Goal: Task Accomplishment & Management: Use online tool/utility

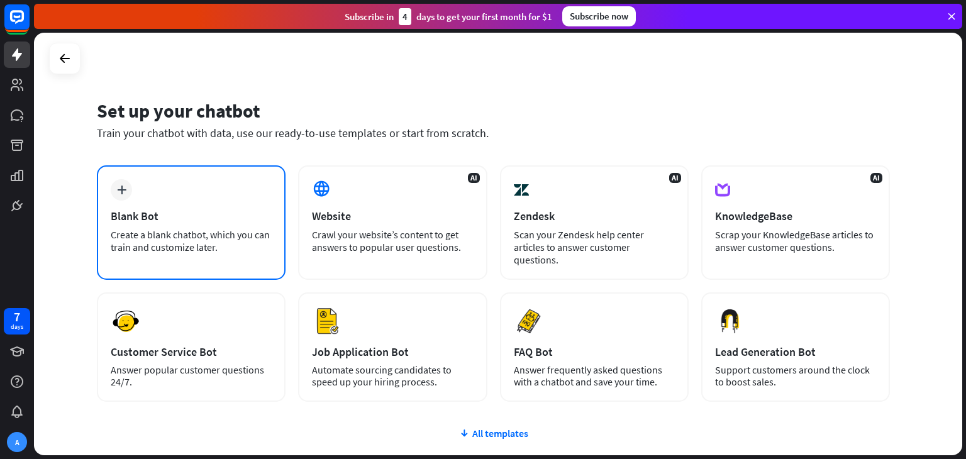
click at [250, 248] on div "Create a blank chatbot, which you can train and customize later." at bounding box center [191, 240] width 161 height 25
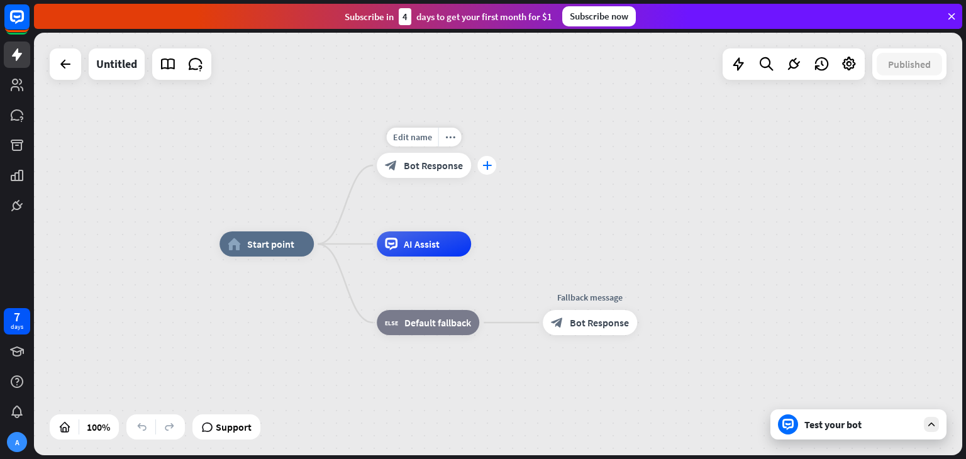
click at [484, 163] on icon "plus" at bounding box center [486, 165] width 9 height 9
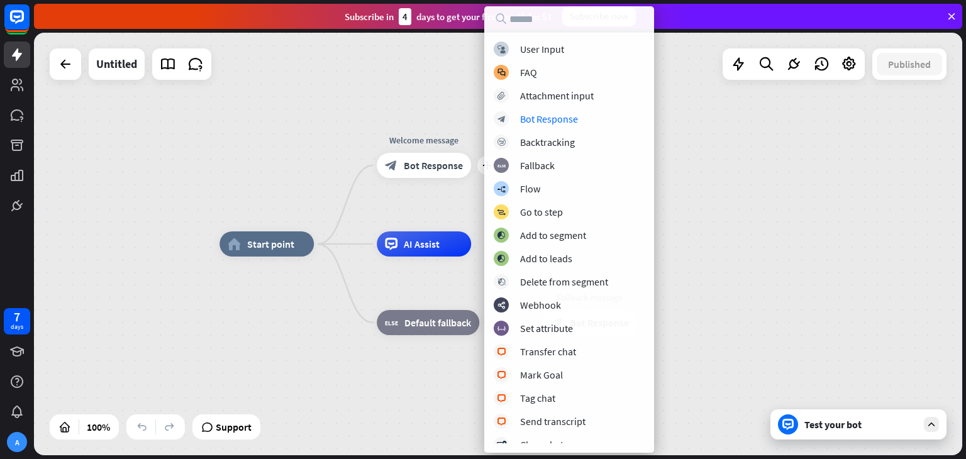
click at [819, 154] on div "home_2 Start point plus Welcome message block_bot_response Bot Response AI Assi…" at bounding box center [498, 244] width 928 height 423
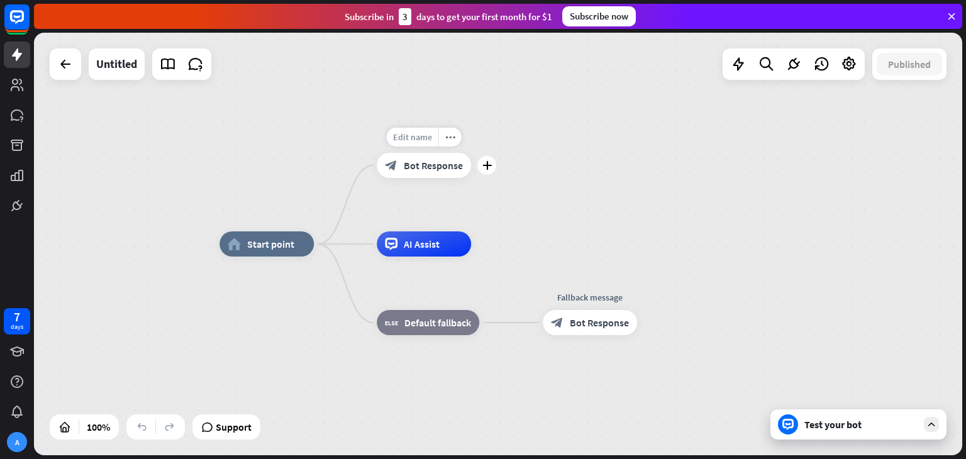
click at [418, 138] on span "Edit name" at bounding box center [412, 136] width 39 height 11
type input "*"
type input "**********"
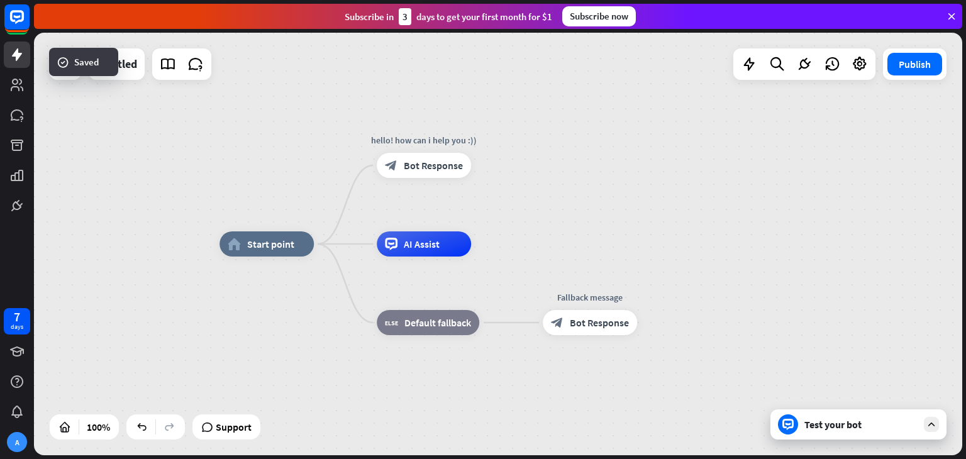
click at [471, 240] on div "AI Assist" at bounding box center [424, 243] width 94 height 25
drag, startPoint x: 448, startPoint y: 248, endPoint x: 475, endPoint y: 214, distance: 43.3
click at [471, 231] on div "Edit name more_horiz plus AI Assist" at bounding box center [424, 243] width 94 height 25
click at [483, 245] on icon "plus" at bounding box center [486, 244] width 9 height 9
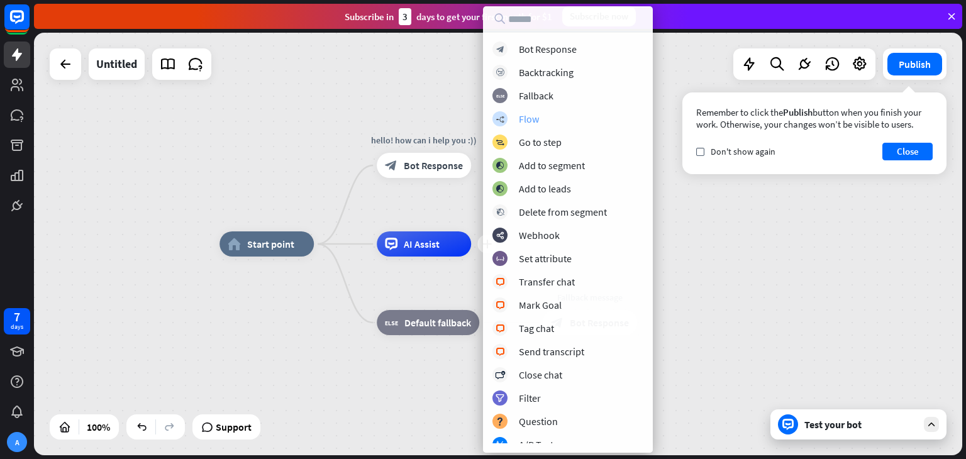
click at [541, 124] on div "builder_tree Flow" at bounding box center [567, 118] width 151 height 15
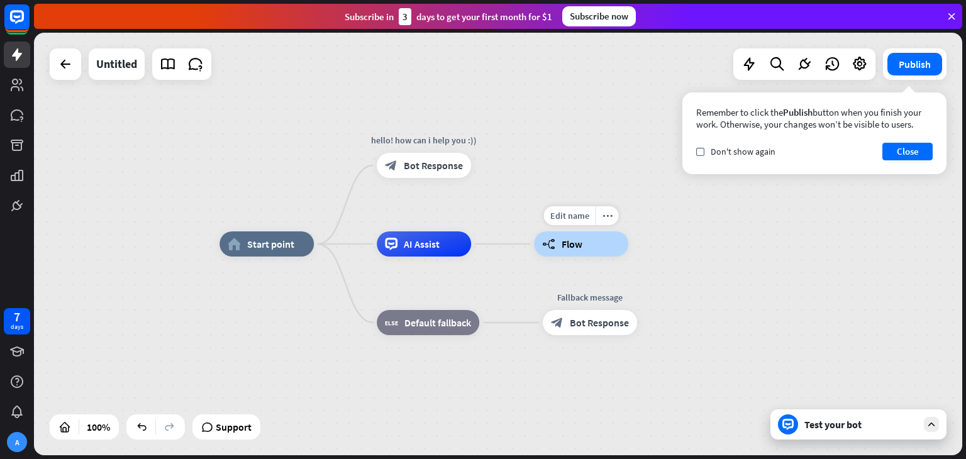
click at [584, 242] on div "builder_tree Flow" at bounding box center [581, 243] width 94 height 25
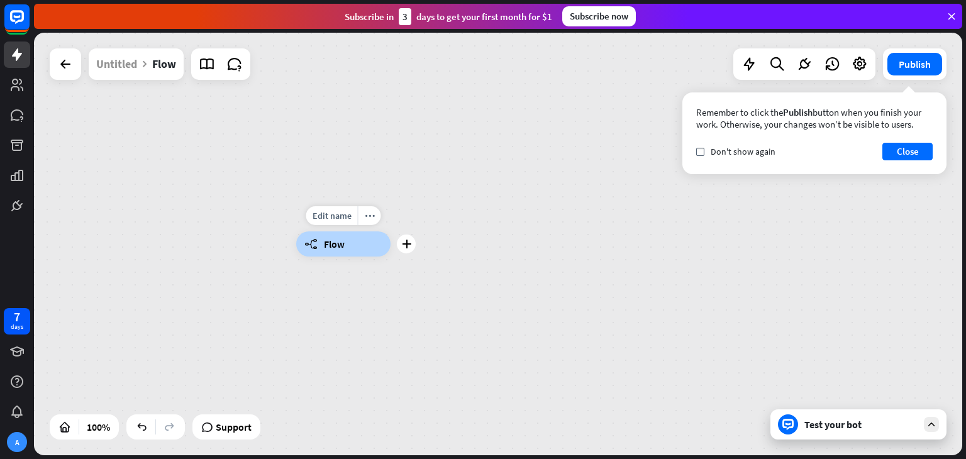
click at [351, 250] on div "builder_tree Flow" at bounding box center [343, 243] width 94 height 25
click at [418, 255] on div "builder_tree Flow" at bounding box center [760, 455] width 928 height 423
click at [404, 247] on icon "plus" at bounding box center [406, 244] width 9 height 9
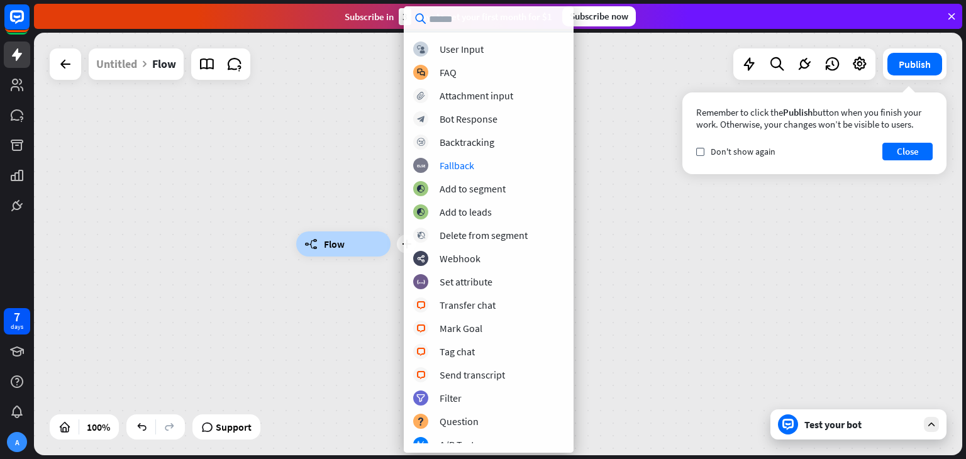
click at [448, 154] on div "block_user_input User Input block_faq FAQ block_attachment Attachment input blo…" at bounding box center [489, 243] width 170 height 402
click at [448, 162] on div "Fallback" at bounding box center [457, 165] width 35 height 13
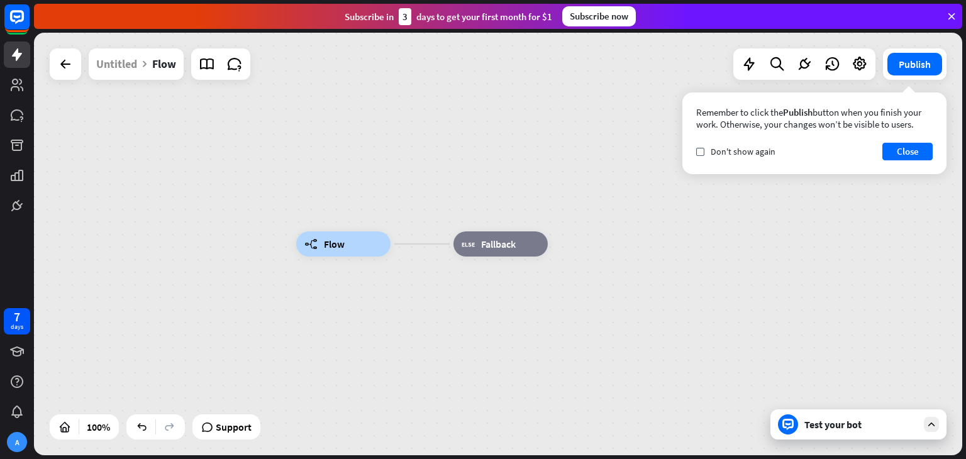
click at [51, 61] on div at bounding box center [65, 63] width 31 height 31
click at [64, 67] on icon at bounding box center [65, 64] width 15 height 15
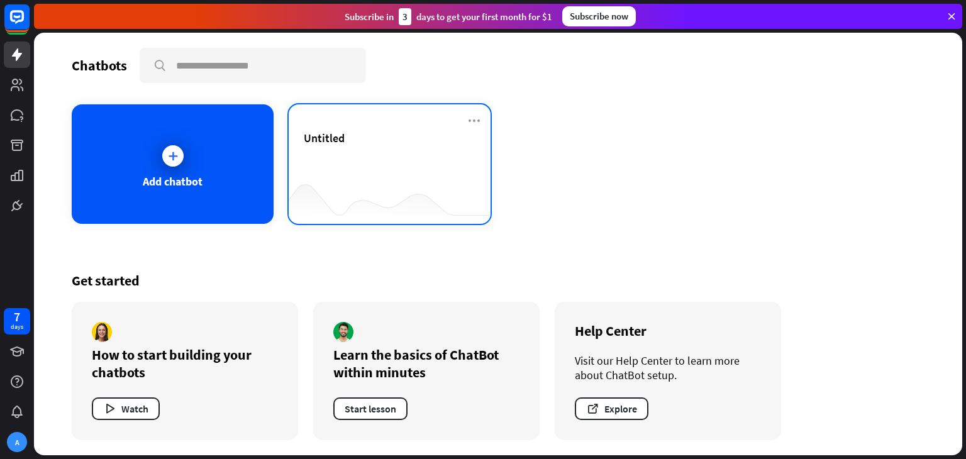
click at [379, 156] on div "Untitled" at bounding box center [390, 153] width 172 height 44
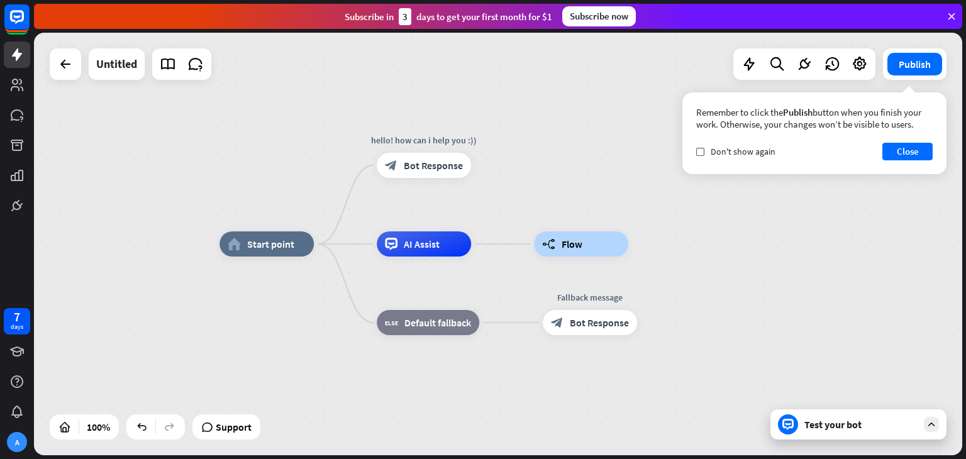
drag, startPoint x: 877, startPoint y: 432, endPoint x: 876, endPoint y: 425, distance: 6.9
click at [878, 428] on div "Test your bot" at bounding box center [858, 424] width 176 height 30
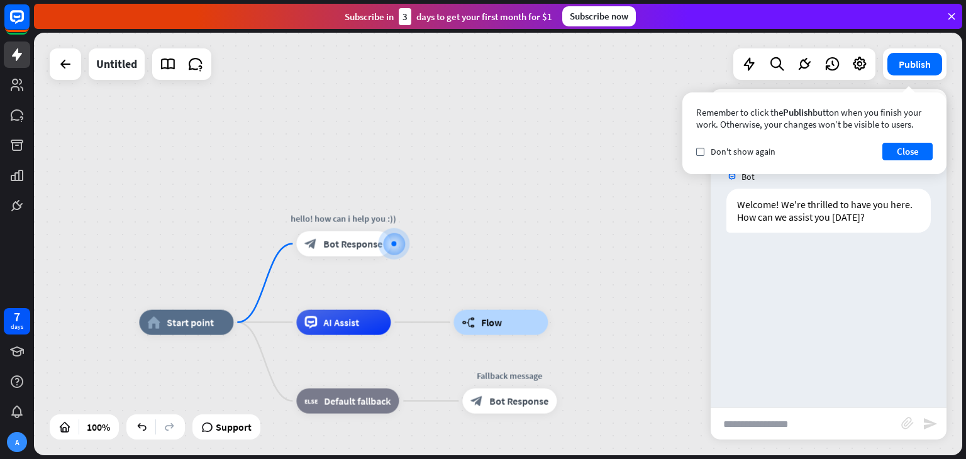
click at [808, 426] on input "text" at bounding box center [806, 423] width 191 height 31
type input "*****"
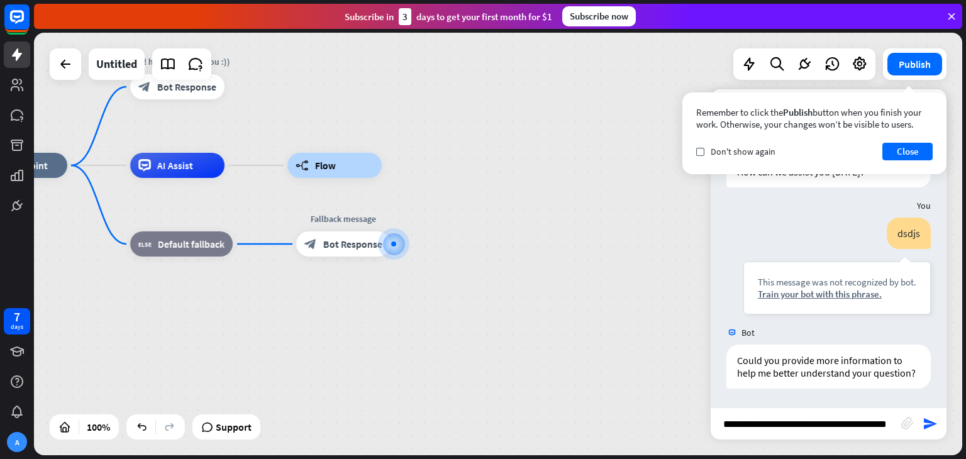
scroll to position [0, 11]
type input "**********"
click at [926, 415] on div "**********" at bounding box center [829, 423] width 236 height 32
click at [927, 418] on icon "send" at bounding box center [930, 423] width 15 height 15
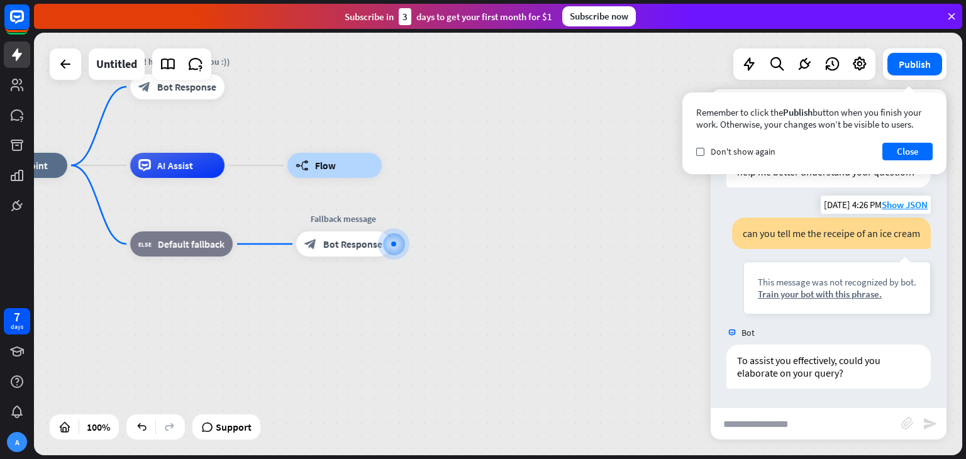
scroll to position [271, 0]
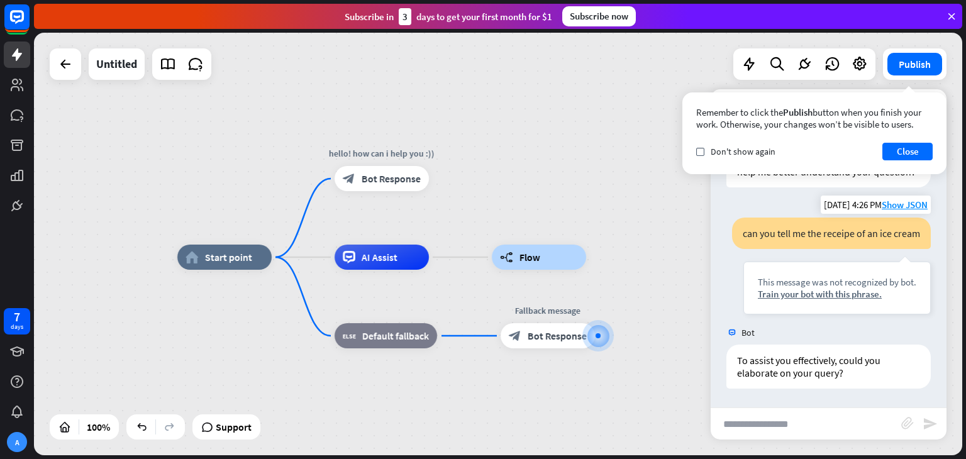
drag, startPoint x: 538, startPoint y: 202, endPoint x: 744, endPoint y: 294, distance: 224.9
click at [744, 294] on div "home_2 Start point hello! how can i help you :)) block_bot_response Bot Respons…" at bounding box center [498, 244] width 928 height 423
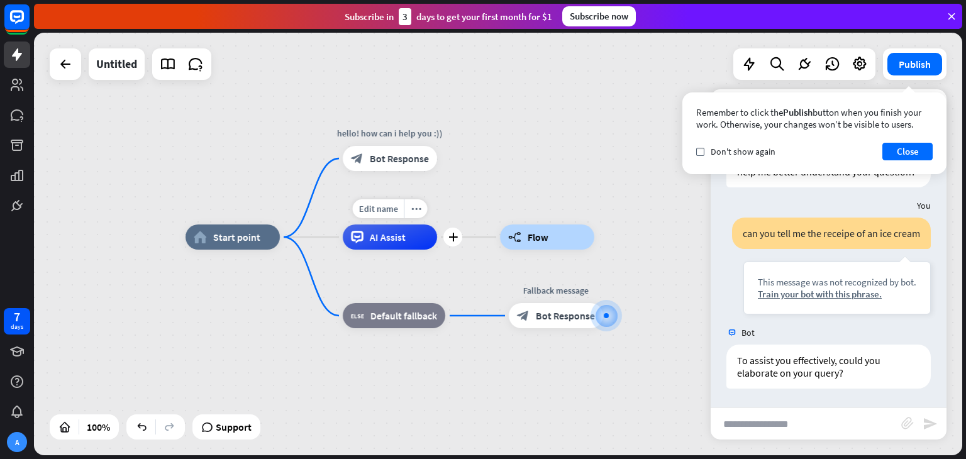
drag, startPoint x: 385, startPoint y: 272, endPoint x: 387, endPoint y: 258, distance: 13.3
click at [391, 250] on div "Edit name more_horiz plus AI Assist" at bounding box center [390, 236] width 94 height 25
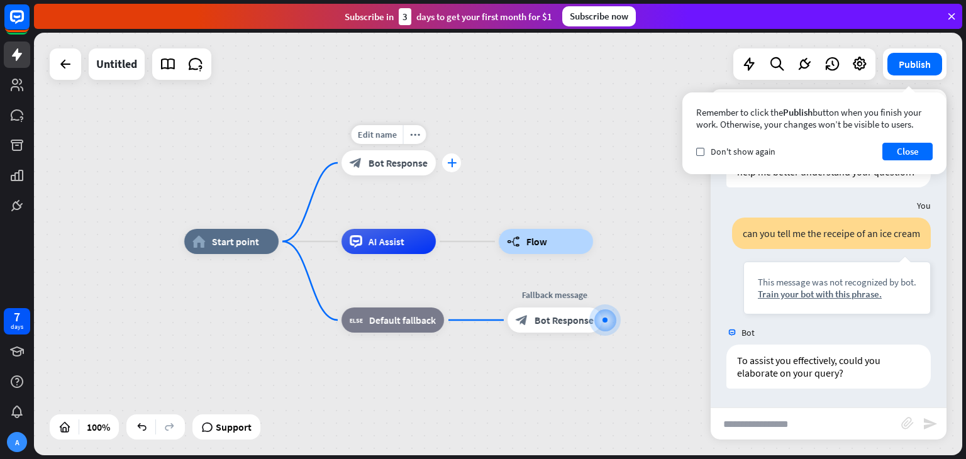
click at [455, 162] on icon "plus" at bounding box center [451, 162] width 9 height 9
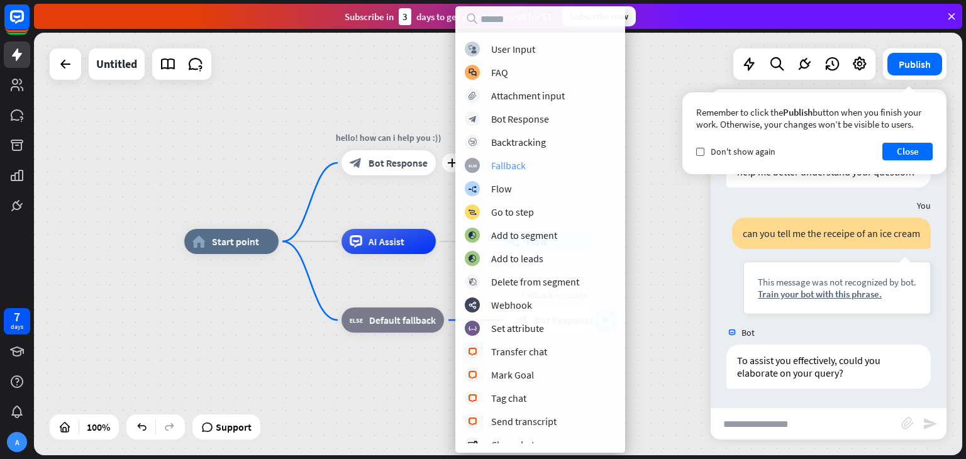
click at [483, 167] on div "block_fallback Fallback" at bounding box center [540, 165] width 151 height 15
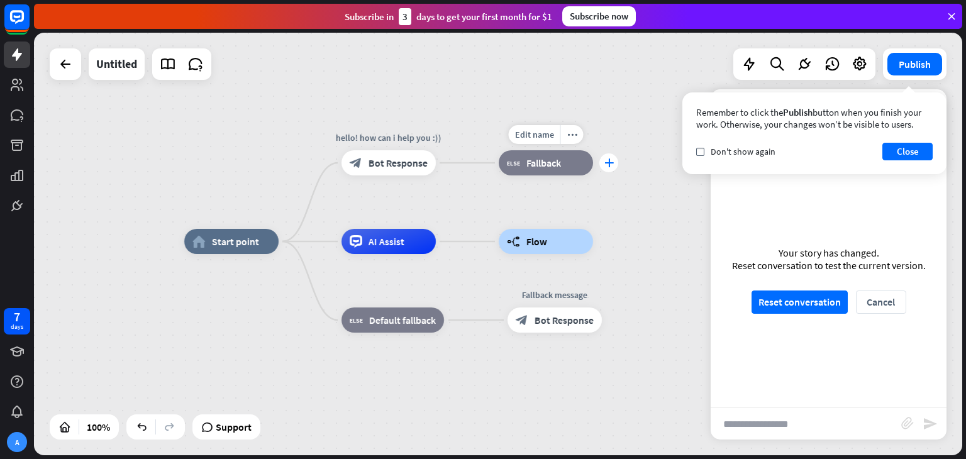
click at [610, 166] on icon "plus" at bounding box center [608, 162] width 9 height 9
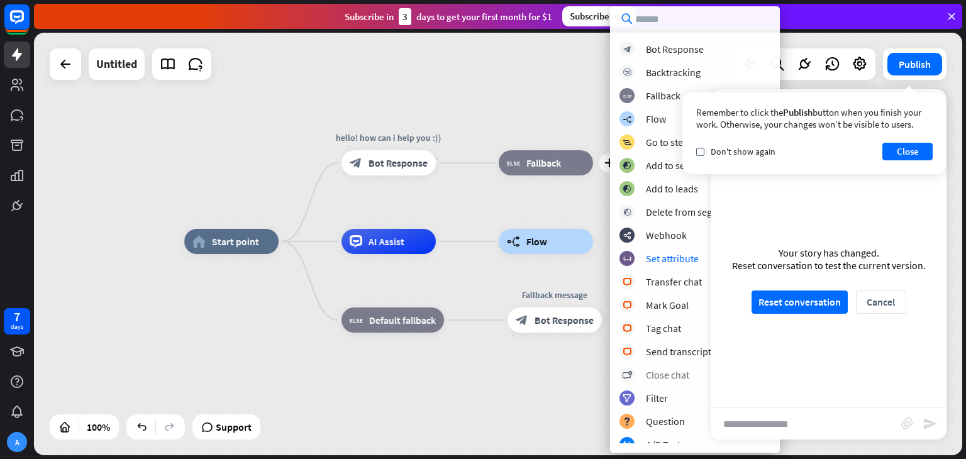
scroll to position [189, 0]
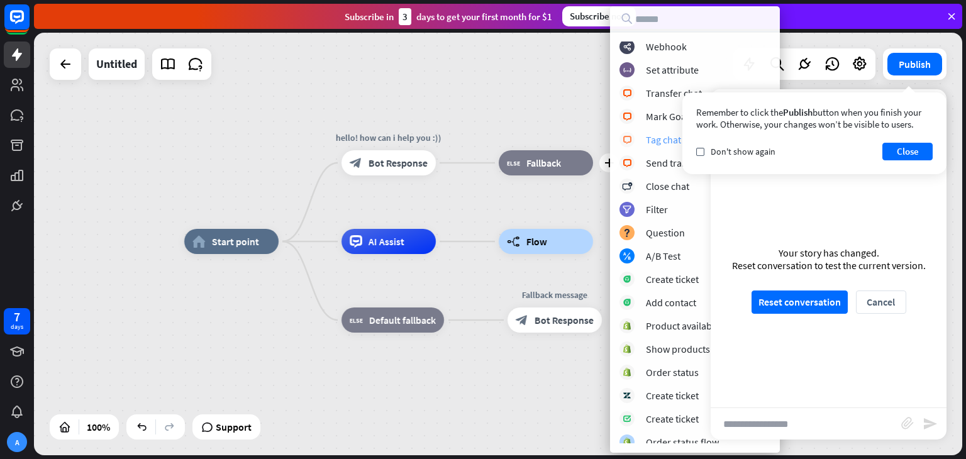
click at [651, 144] on div "Tag chat" at bounding box center [663, 139] width 35 height 13
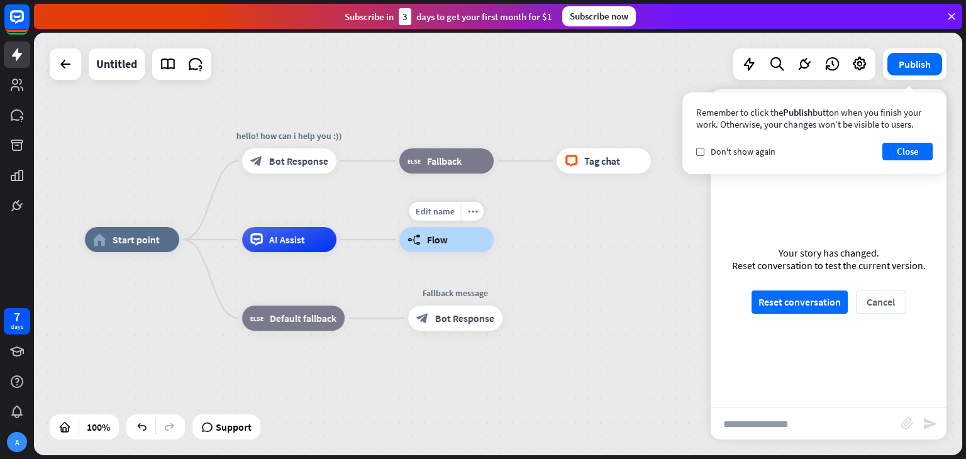
drag, startPoint x: 621, startPoint y: 224, endPoint x: 445, endPoint y: 244, distance: 177.2
click at [449, 243] on div "home_2 Start point hello! how can i help you :)) block_bot_response Bot Respons…" at bounding box center [498, 244] width 928 height 423
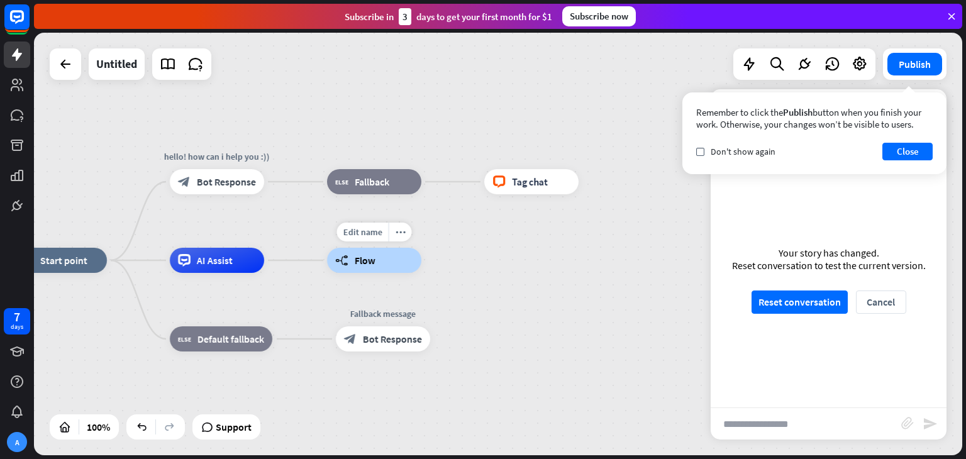
drag, startPoint x: 410, startPoint y: 261, endPoint x: 467, endPoint y: 236, distance: 61.9
click at [469, 234] on div "home_2 Start point hello! how can i help you :)) block_bot_response Bot Respons…" at bounding box center [498, 244] width 928 height 423
drag, startPoint x: 387, startPoint y: 272, endPoint x: 424, endPoint y: 250, distance: 42.3
click at [421, 248] on div "Edit name more_horiz builder_tree Flow" at bounding box center [374, 260] width 94 height 25
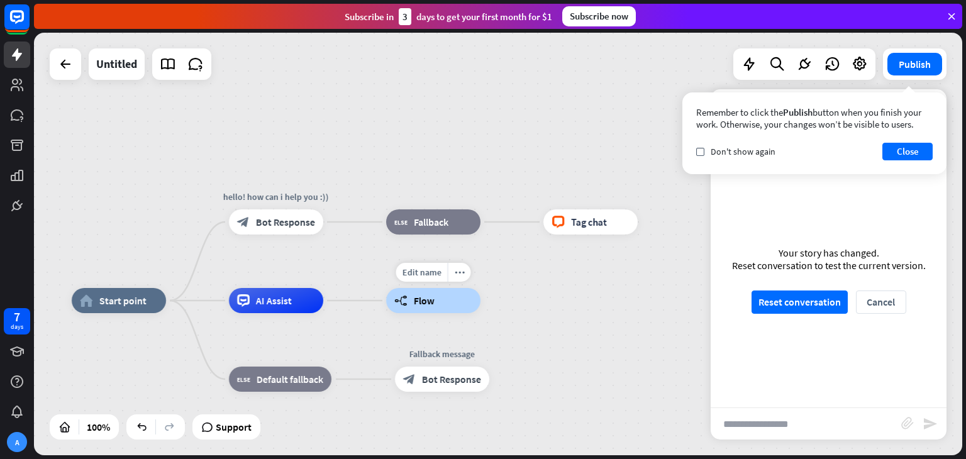
drag, startPoint x: 301, startPoint y: 265, endPoint x: 354, endPoint y: 296, distance: 61.7
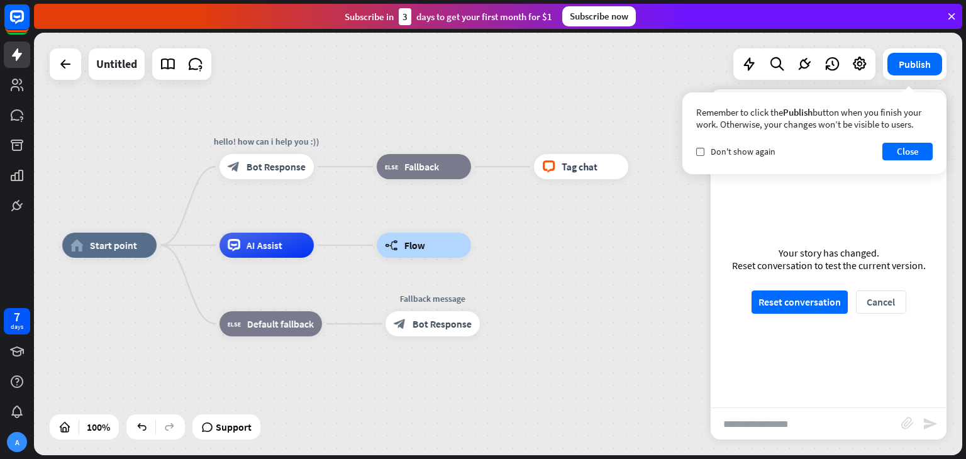
drag, startPoint x: 350, startPoint y: 297, endPoint x: 377, endPoint y: 189, distance: 110.9
click at [327, 150] on div "home_2 Start point hello! how can i help you :)) block_bot_response Bot Respons…" at bounding box center [498, 244] width 928 height 423
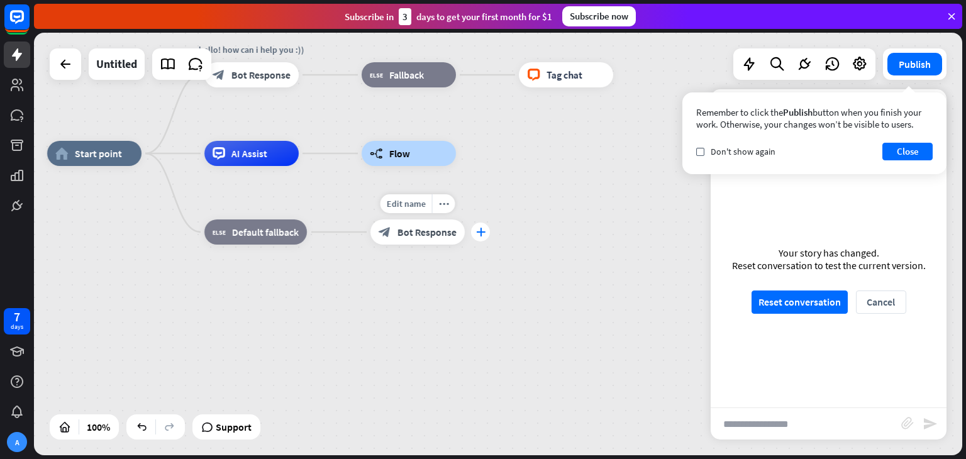
click at [477, 238] on div "plus" at bounding box center [480, 232] width 19 height 19
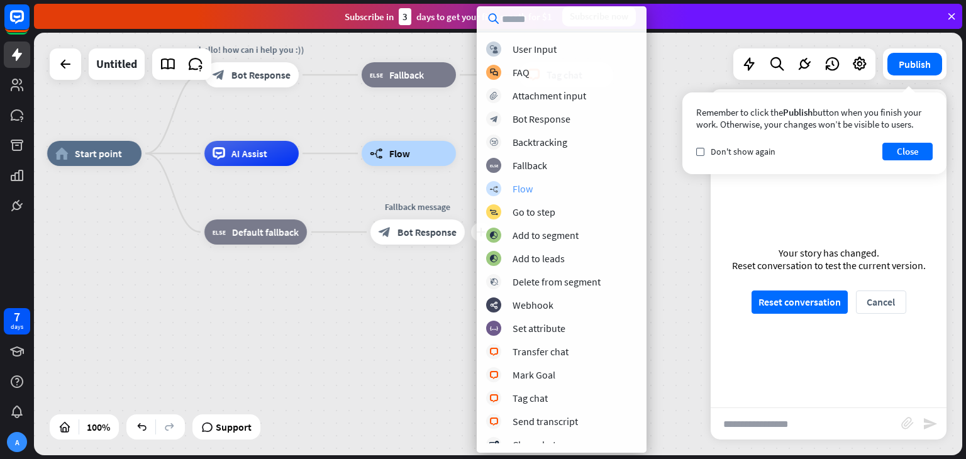
click at [504, 189] on div "builder_tree Flow" at bounding box center [561, 188] width 151 height 15
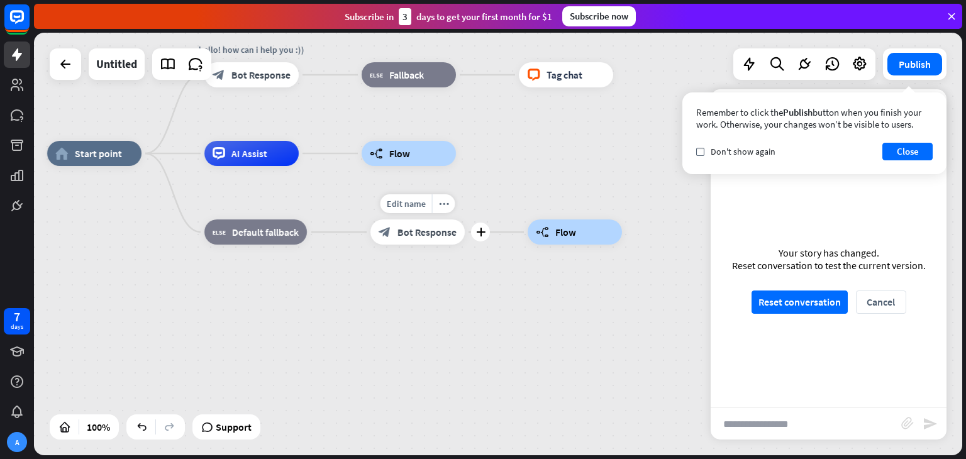
drag, startPoint x: 483, startPoint y: 234, endPoint x: 484, endPoint y: 243, distance: 9.5
click at [465, 243] on div "Edit name more_horiz plus Fallback message block_bot_response Bot Response" at bounding box center [417, 231] width 94 height 25
click at [468, 79] on icon "plus" at bounding box center [471, 74] width 9 height 9
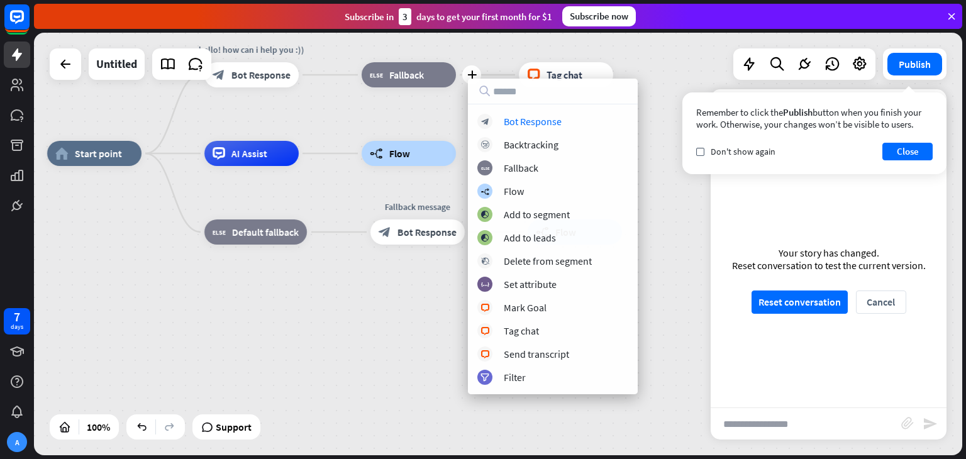
click at [357, 335] on div "home_2 Start point hello! how can i help you :)) block_bot_response Bot Respons…" at bounding box center [511, 364] width 928 height 423
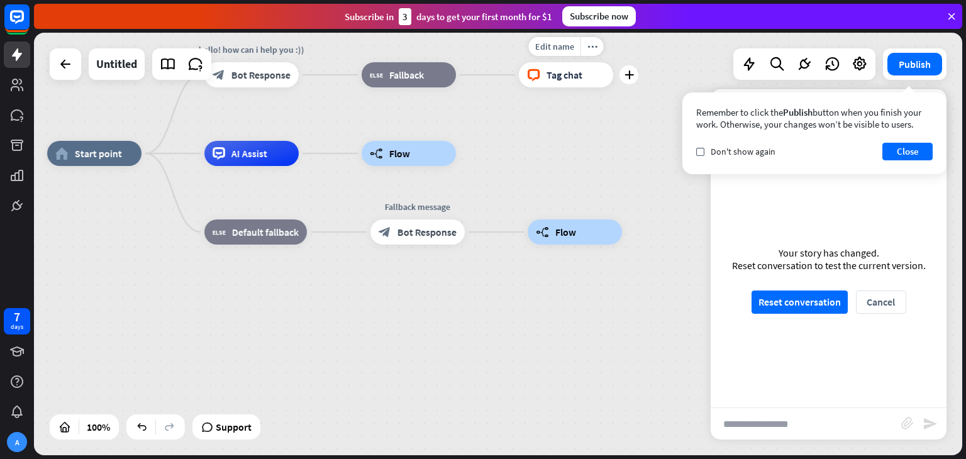
drag, startPoint x: 558, startPoint y: 66, endPoint x: 536, endPoint y: 110, distance: 49.5
click at [536, 87] on div "Edit name more_horiz plus block_livechat Tag chat" at bounding box center [566, 74] width 94 height 25
click at [456, 87] on div "Edit name more_horiz plus block_fallback Fallback" at bounding box center [409, 74] width 94 height 25
click at [121, 160] on div "home_2 Start point" at bounding box center [94, 153] width 94 height 25
click at [806, 271] on div "Your story has changed. Reset conversation to test the current version. Reset c…" at bounding box center [829, 279] width 236 height 255
